Goal: Task Accomplishment & Management: Manage account settings

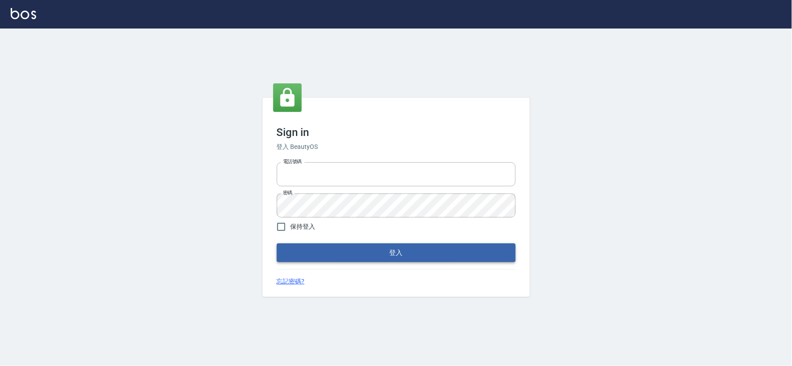
type input "034258365"
click at [367, 258] on button "登入" at bounding box center [396, 252] width 239 height 19
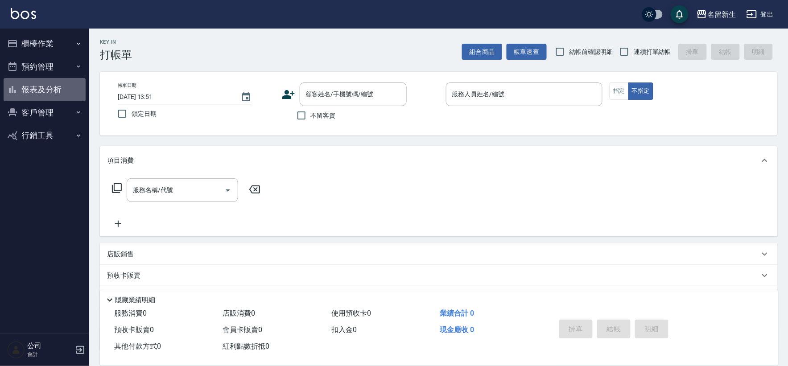
click at [36, 90] on button "報表及分析" at bounding box center [45, 89] width 82 height 23
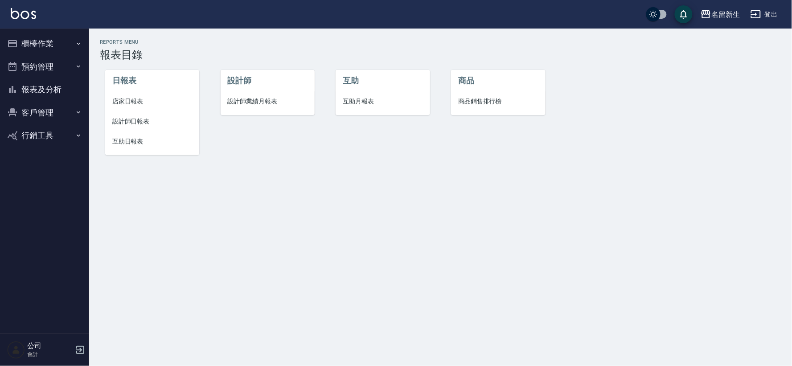
click at [264, 101] on span "設計師業績月報表" at bounding box center [268, 101] width 80 height 9
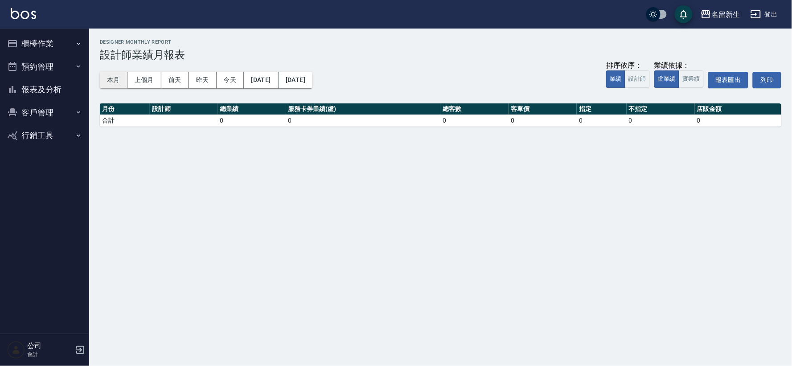
click at [113, 83] on button "本月" at bounding box center [114, 80] width 28 height 16
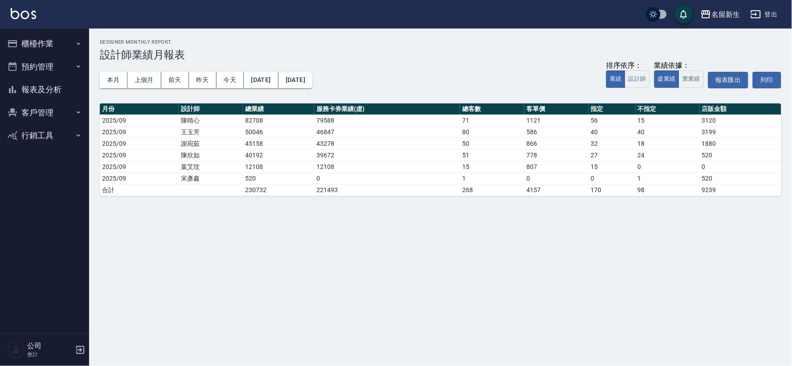
click at [33, 111] on button "客戶管理" at bounding box center [45, 112] width 82 height 23
click at [35, 128] on link "客戶列表" at bounding box center [45, 137] width 82 height 21
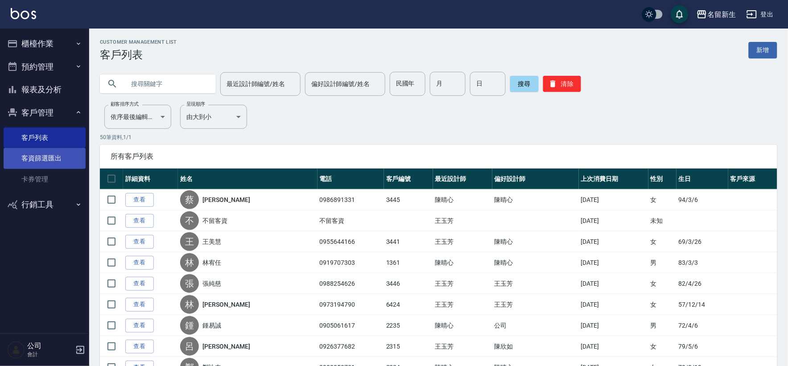
click at [52, 156] on link "客資篩選匯出" at bounding box center [45, 158] width 82 height 21
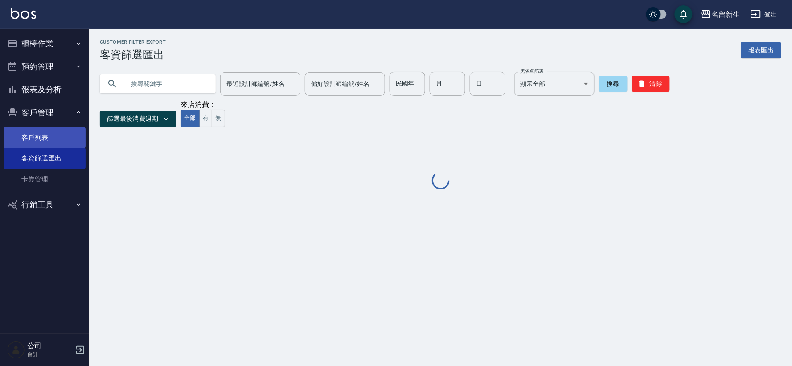
click at [52, 133] on link "客戶列表" at bounding box center [45, 137] width 82 height 21
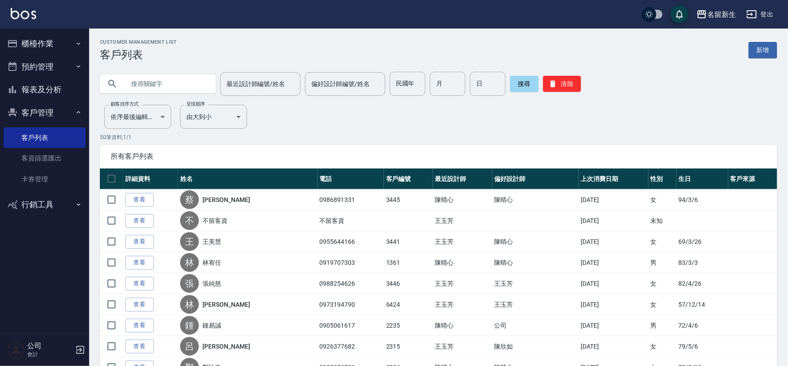
click at [30, 112] on button "客戶管理" at bounding box center [45, 112] width 82 height 23
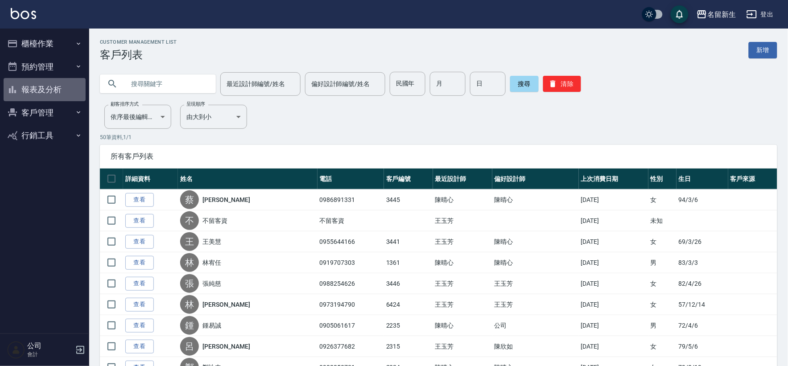
click at [41, 79] on button "報表及分析" at bounding box center [45, 89] width 82 height 23
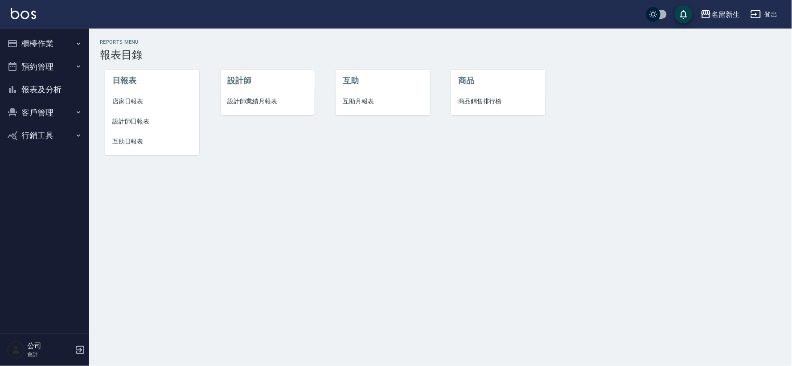
click at [36, 107] on button "客戶管理" at bounding box center [45, 112] width 82 height 23
click at [55, 139] on link "客戶列表" at bounding box center [45, 137] width 82 height 21
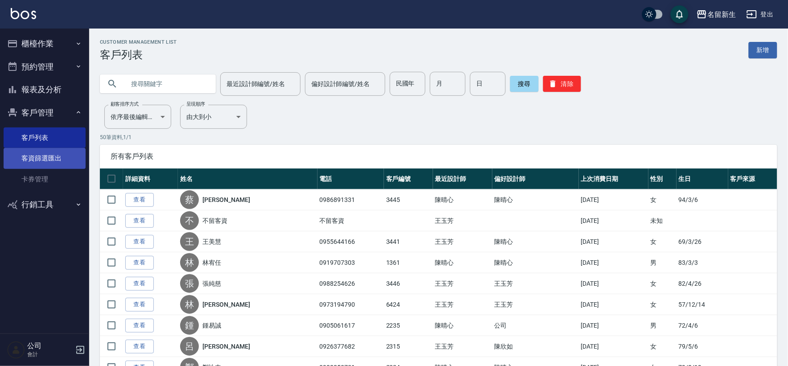
click at [45, 153] on link "客資篩選匯出" at bounding box center [45, 158] width 82 height 21
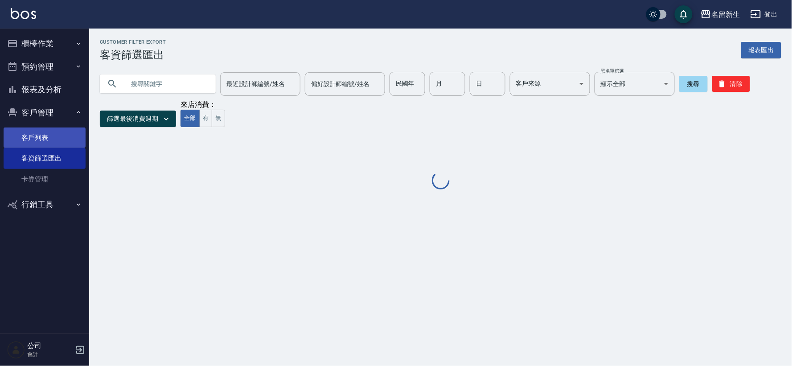
click at [51, 131] on link "客戶列表" at bounding box center [45, 137] width 82 height 21
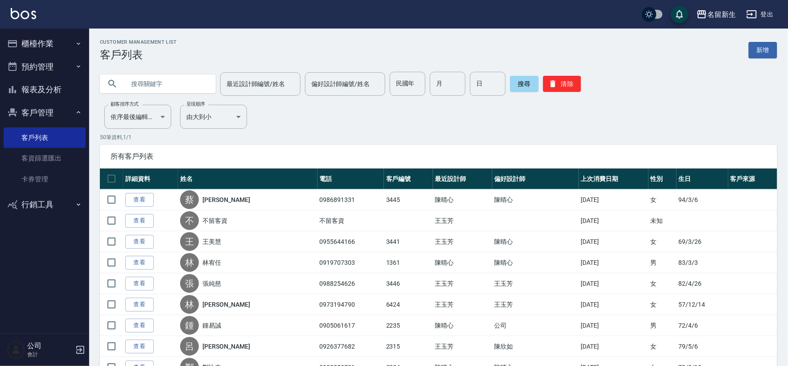
click at [37, 106] on button "客戶管理" at bounding box center [45, 112] width 82 height 23
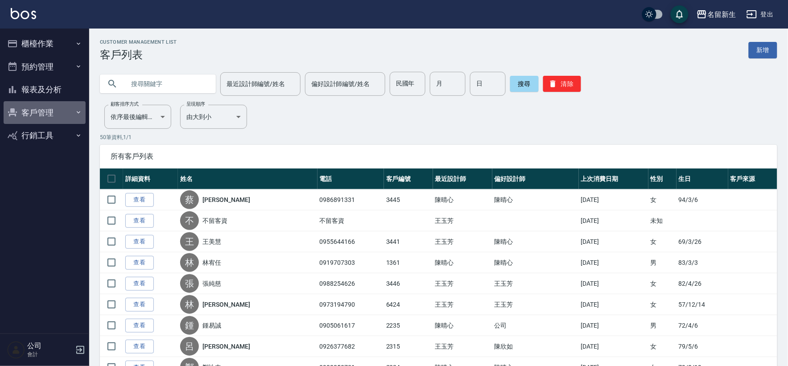
click at [35, 109] on button "客戶管理" at bounding box center [45, 112] width 82 height 23
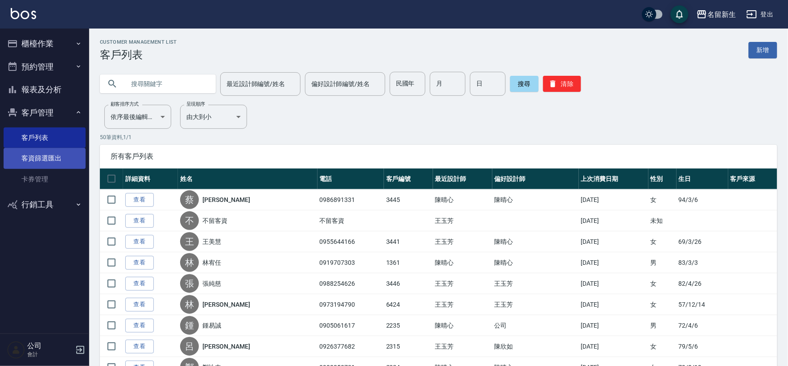
click at [50, 156] on link "客資篩選匯出" at bounding box center [45, 158] width 82 height 21
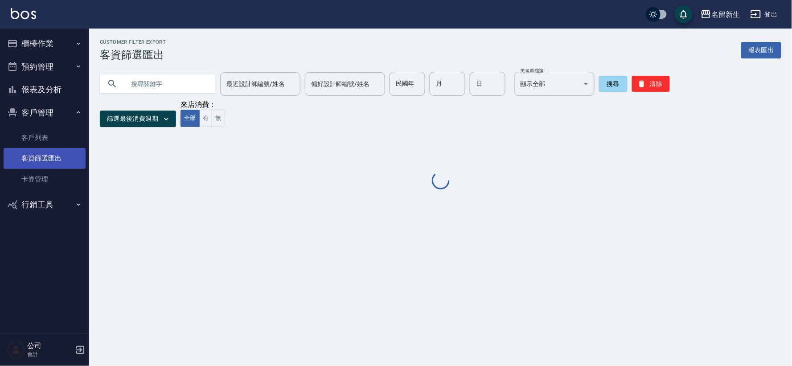
click at [52, 148] on link "客資篩選匯出" at bounding box center [45, 158] width 82 height 21
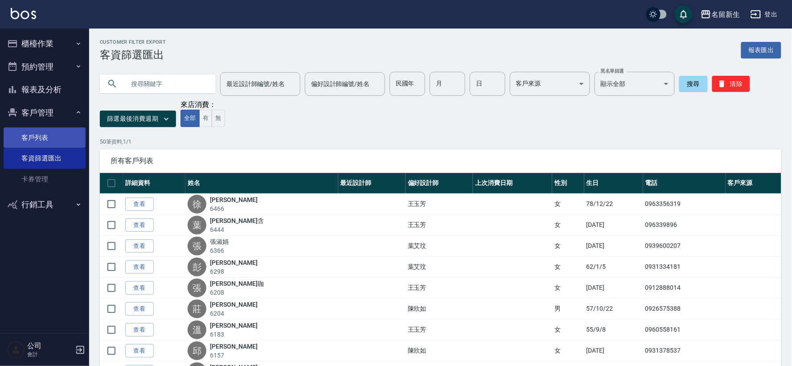
click at [52, 134] on link "客戶列表" at bounding box center [45, 137] width 82 height 21
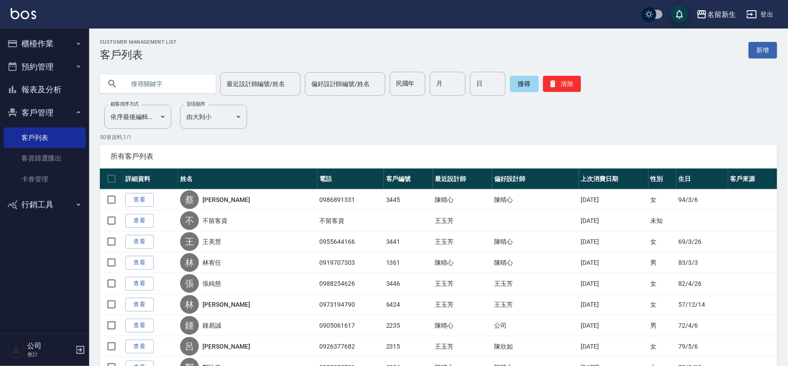
click at [37, 112] on button "客戶管理" at bounding box center [45, 112] width 82 height 23
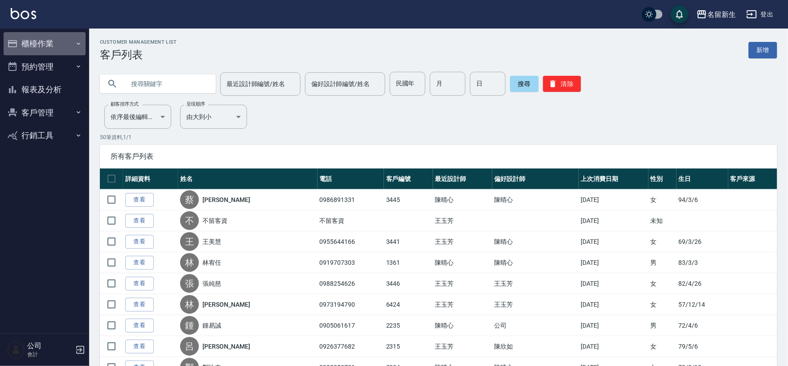
click at [42, 43] on button "櫃檯作業" at bounding box center [45, 43] width 82 height 23
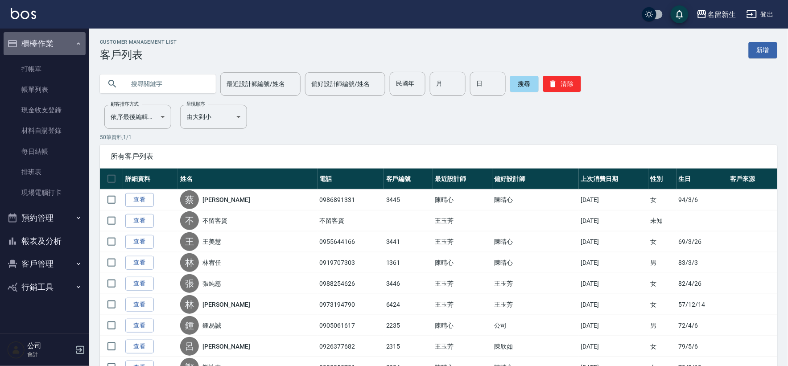
click at [48, 42] on button "櫃檯作業" at bounding box center [45, 43] width 82 height 23
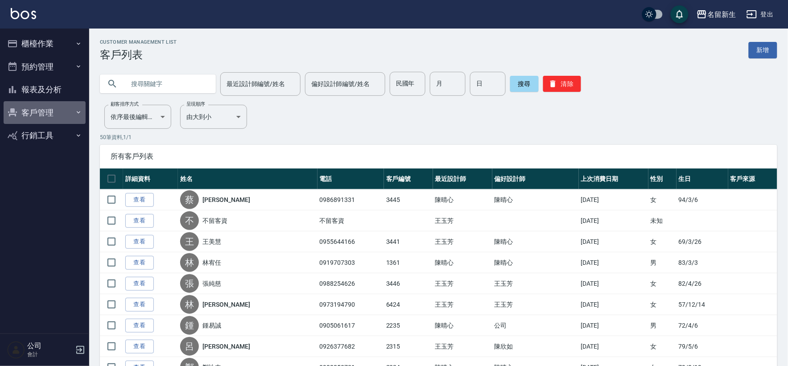
click at [48, 113] on button "客戶管理" at bounding box center [45, 112] width 82 height 23
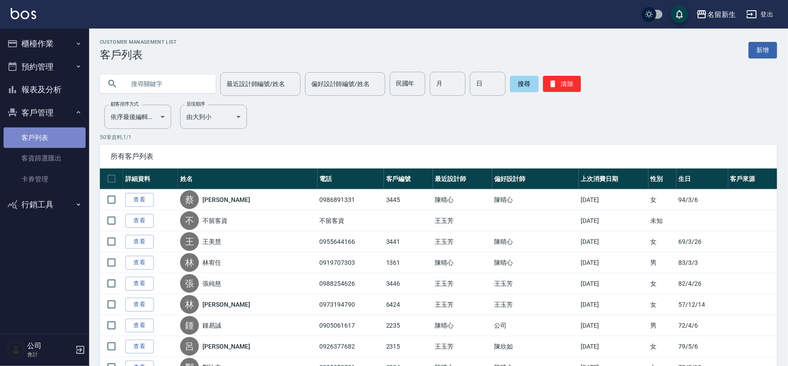
click at [54, 132] on link "客戶列表" at bounding box center [45, 137] width 82 height 21
click at [35, 37] on button "櫃檯作業" at bounding box center [45, 43] width 82 height 23
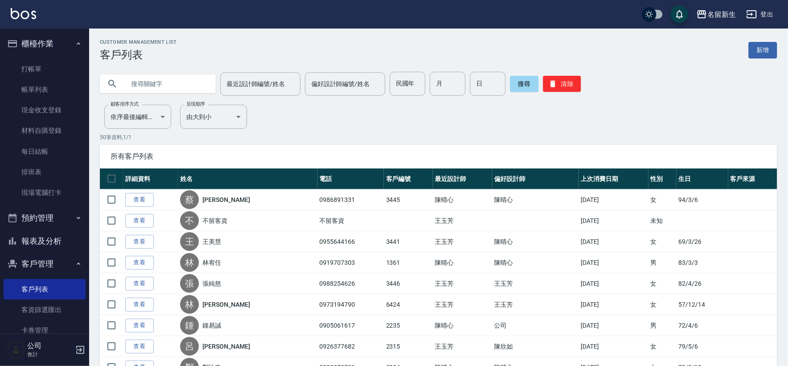
click at [43, 44] on button "櫃檯作業" at bounding box center [45, 43] width 82 height 23
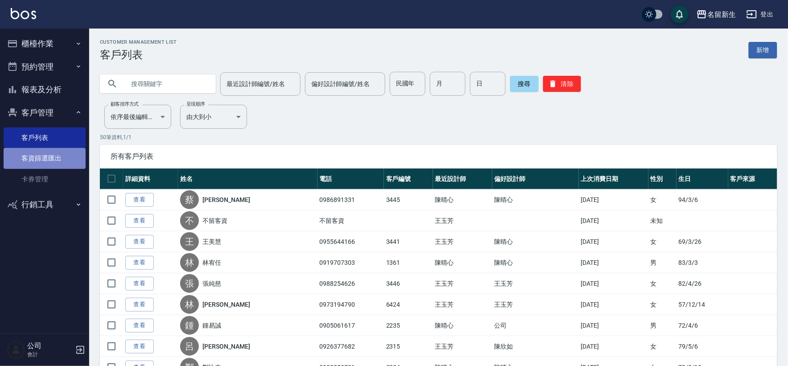
click at [55, 164] on link "客資篩選匯出" at bounding box center [45, 158] width 82 height 21
click at [60, 132] on link "客戶列表" at bounding box center [45, 137] width 82 height 21
